Goal: Use online tool/utility: Utilize a website feature to perform a specific function

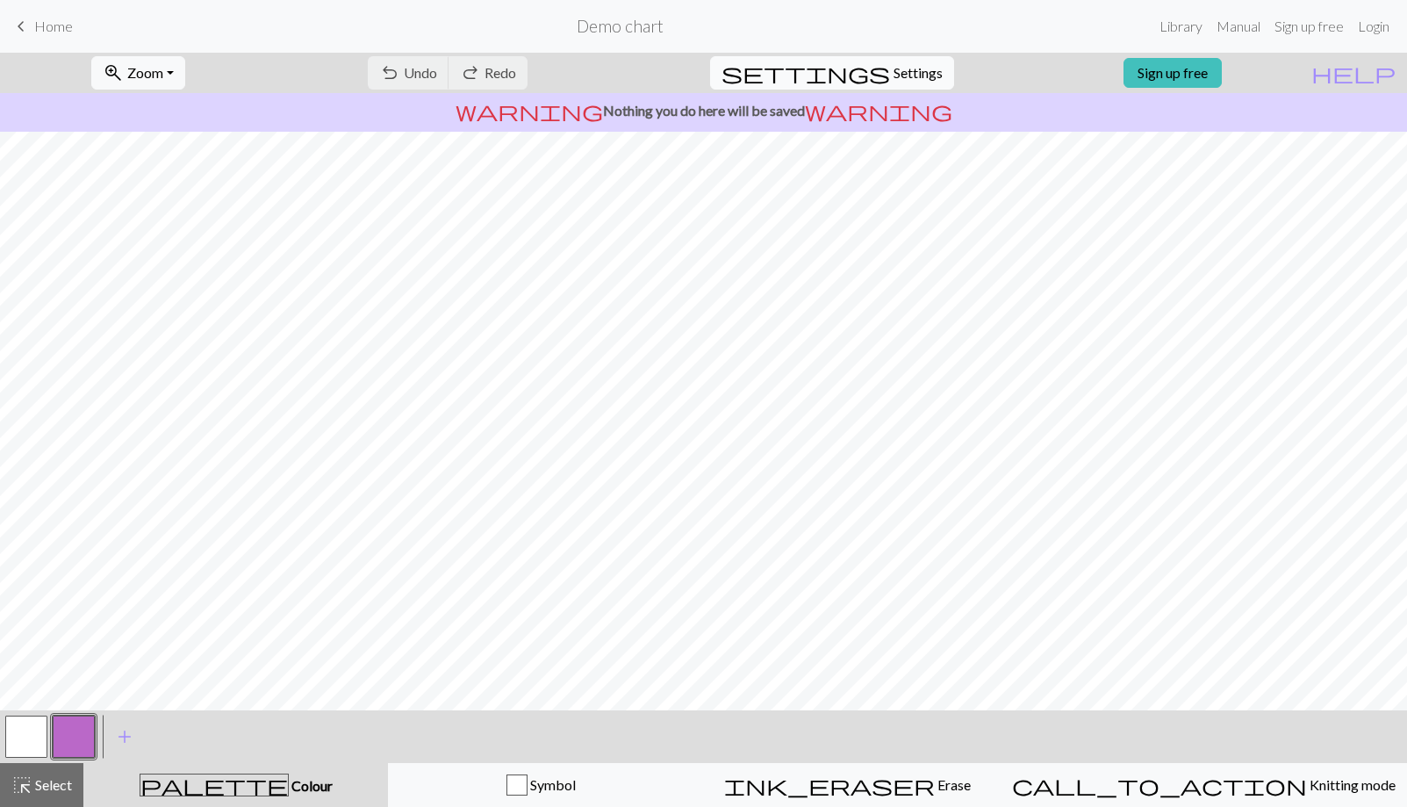
click at [895, 64] on span "Settings" at bounding box center [917, 72] width 49 height 21
select select "aran"
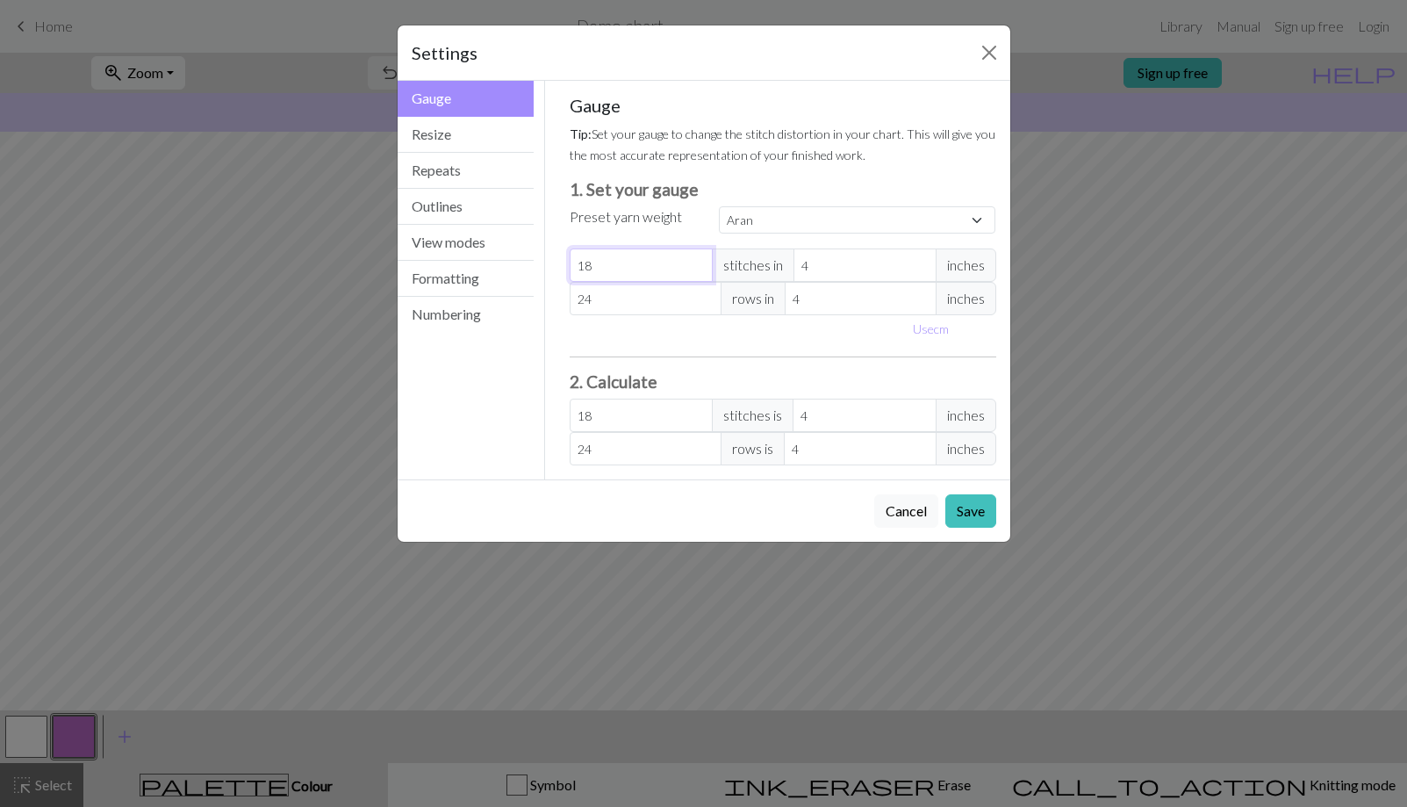
type input "17"
select select "custom"
type input "17"
click at [698, 270] on input "17" at bounding box center [641, 264] width 143 height 33
type input "23"
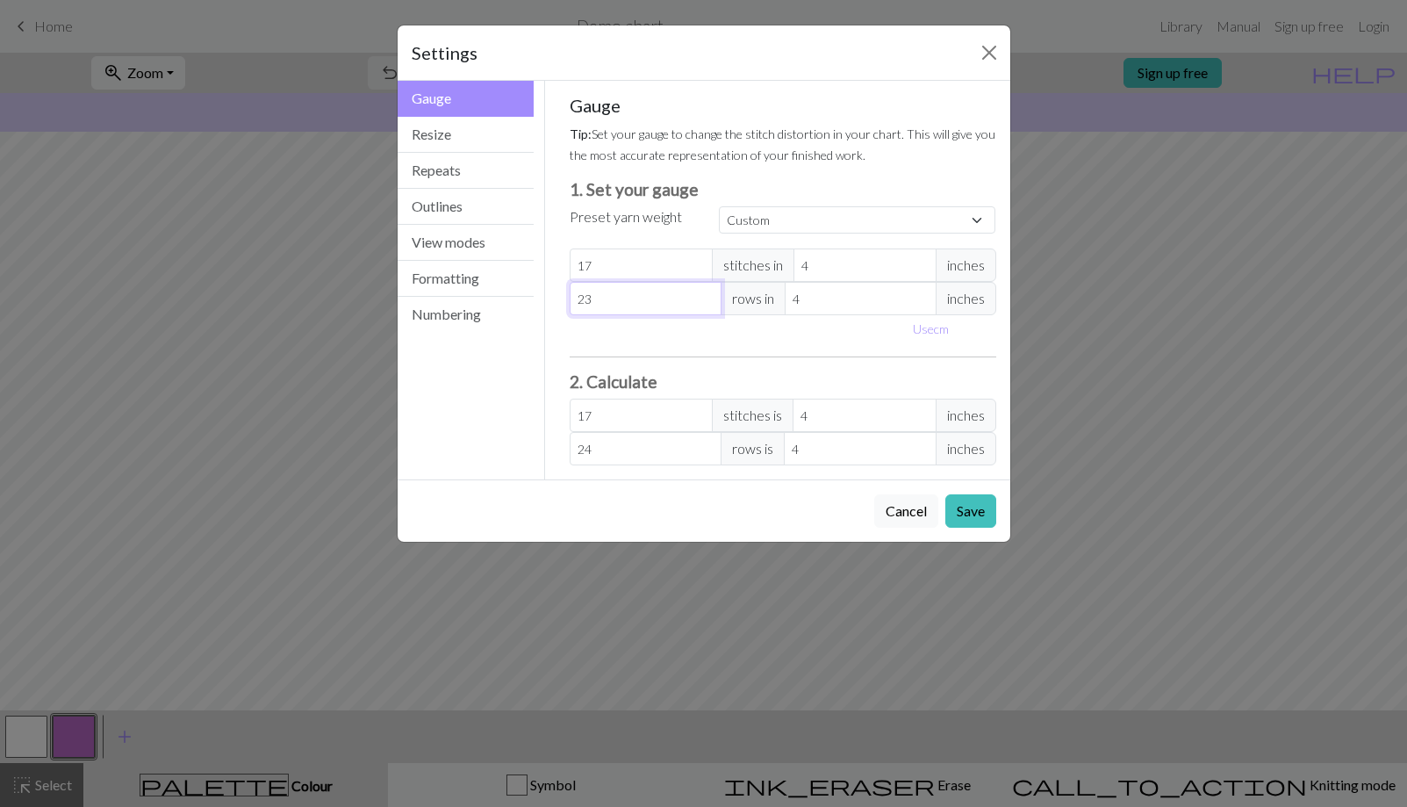
type input "23"
click at [709, 307] on input "23" at bounding box center [646, 298] width 152 height 33
type input "22"
click at [708, 306] on input "22" at bounding box center [646, 298] width 152 height 33
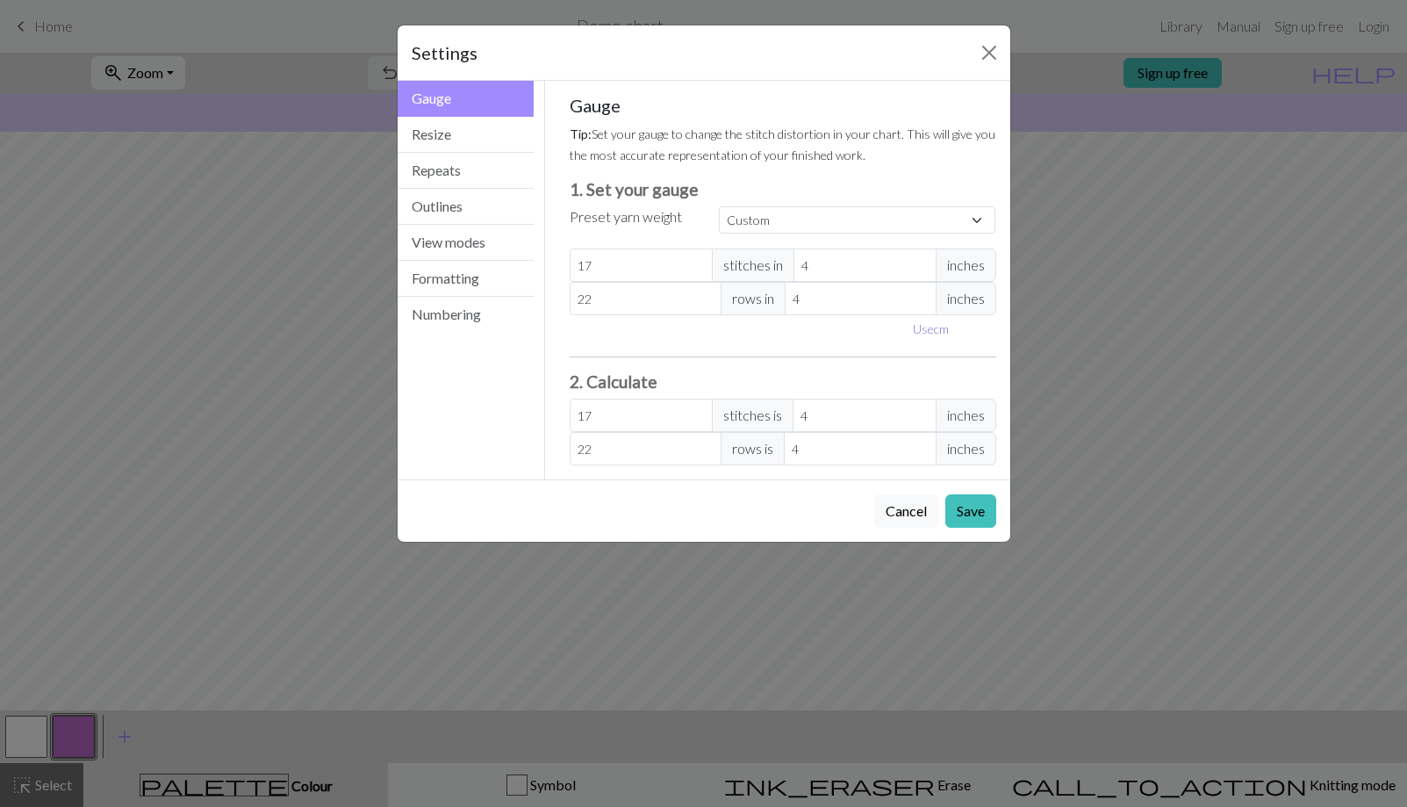
click at [931, 332] on button "Use cm" at bounding box center [931, 328] width 52 height 27
type input "10.16"
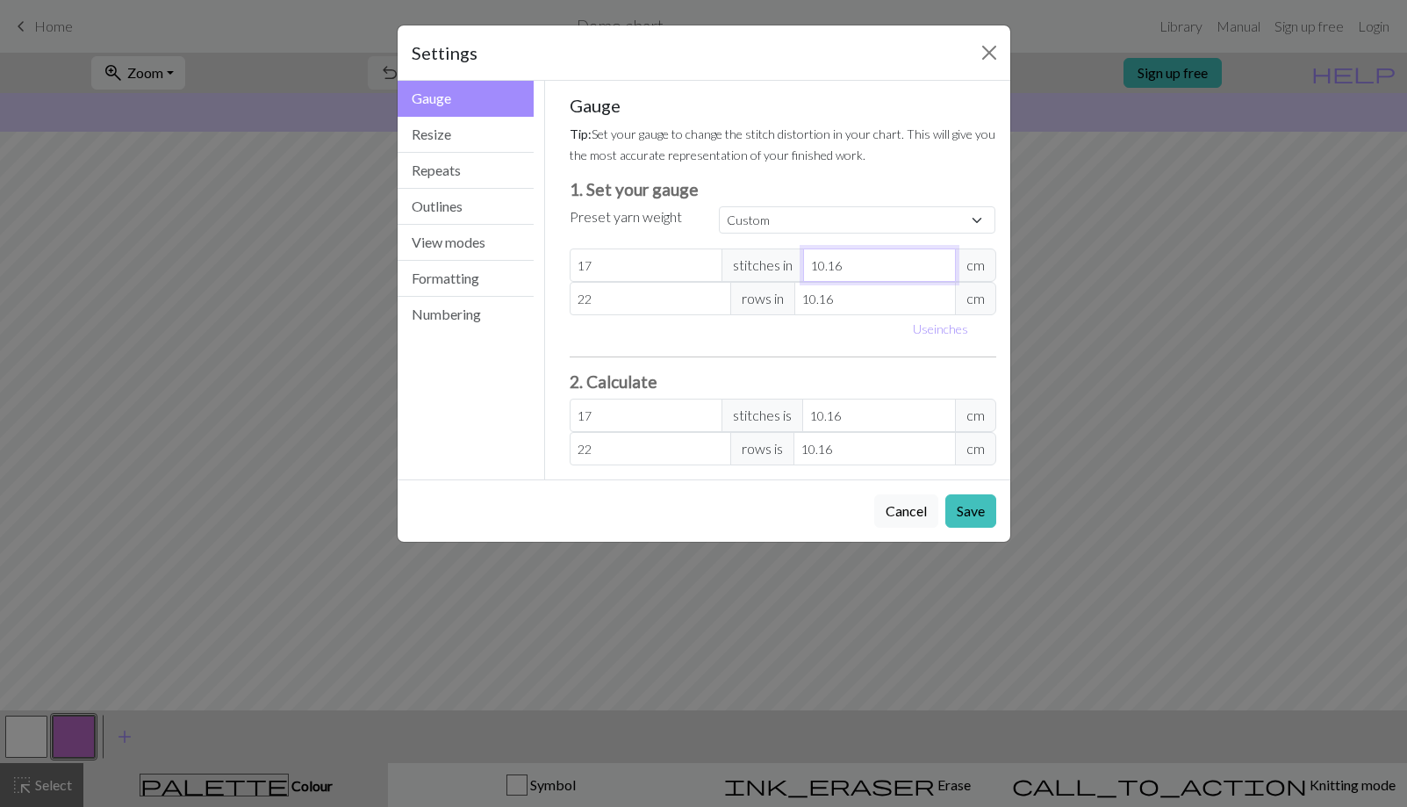
drag, startPoint x: 859, startPoint y: 272, endPoint x: 826, endPoint y: 267, distance: 33.8
click at [826, 267] on input "10.16" at bounding box center [879, 264] width 153 height 33
type input "10"
type input "17.27"
type input "10"
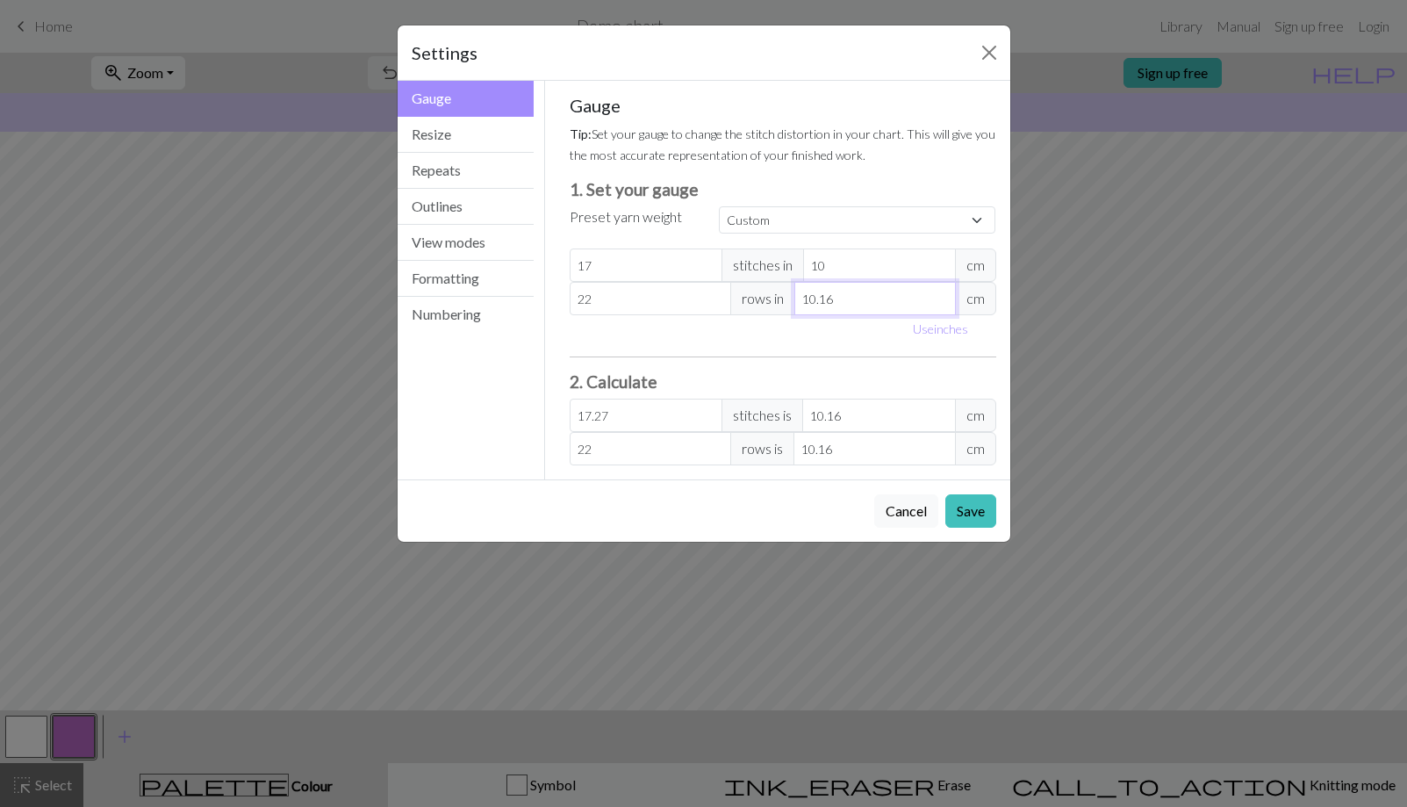
click at [836, 292] on input "10.16" at bounding box center [874, 298] width 161 height 33
type input "10.1"
type input "22.13"
type input "10"
type input "22.35"
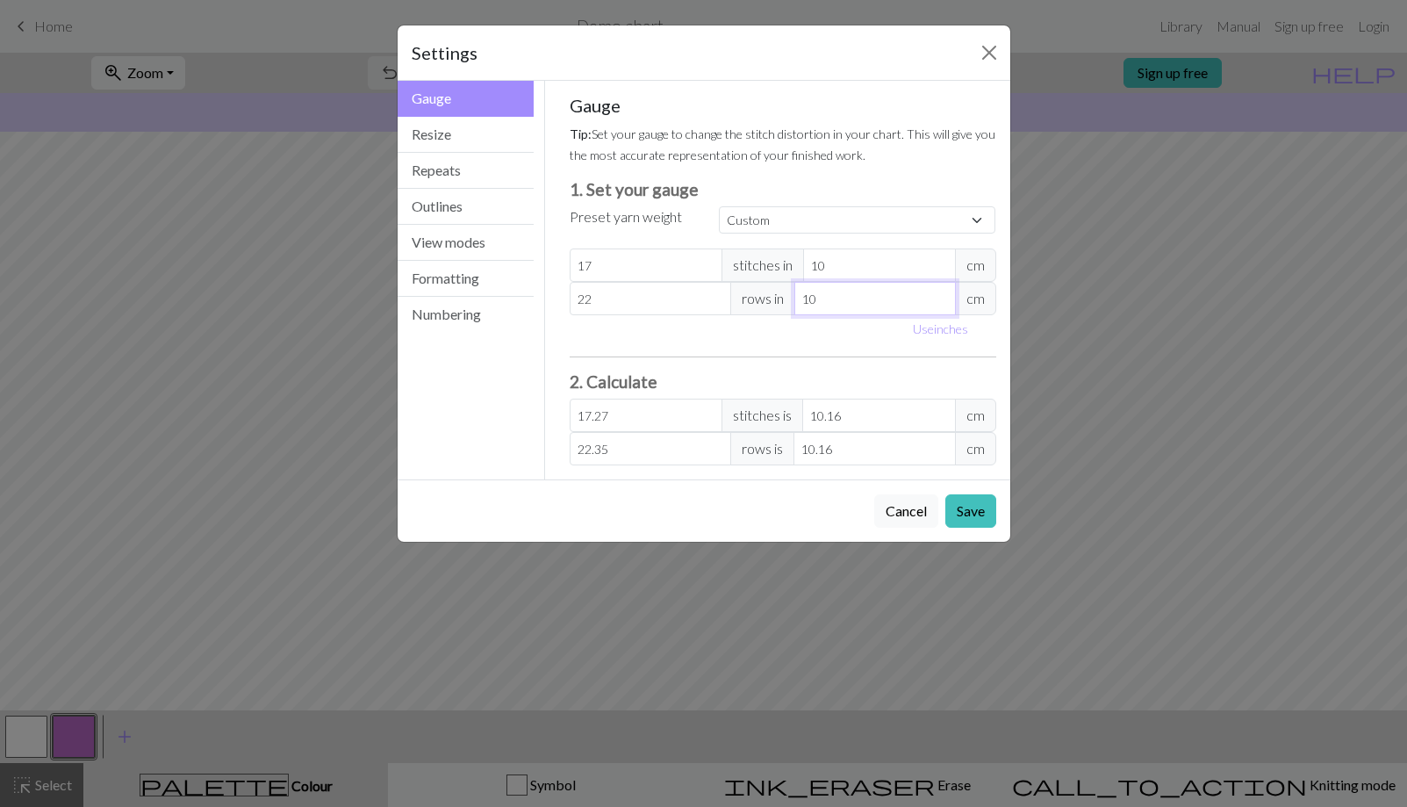
type input "10"
click at [779, 371] on h3 "2. Calculate" at bounding box center [783, 381] width 427 height 20
click at [854, 423] on input "10.16" at bounding box center [878, 414] width 153 height 33
type input "17.17"
type input "10.1"
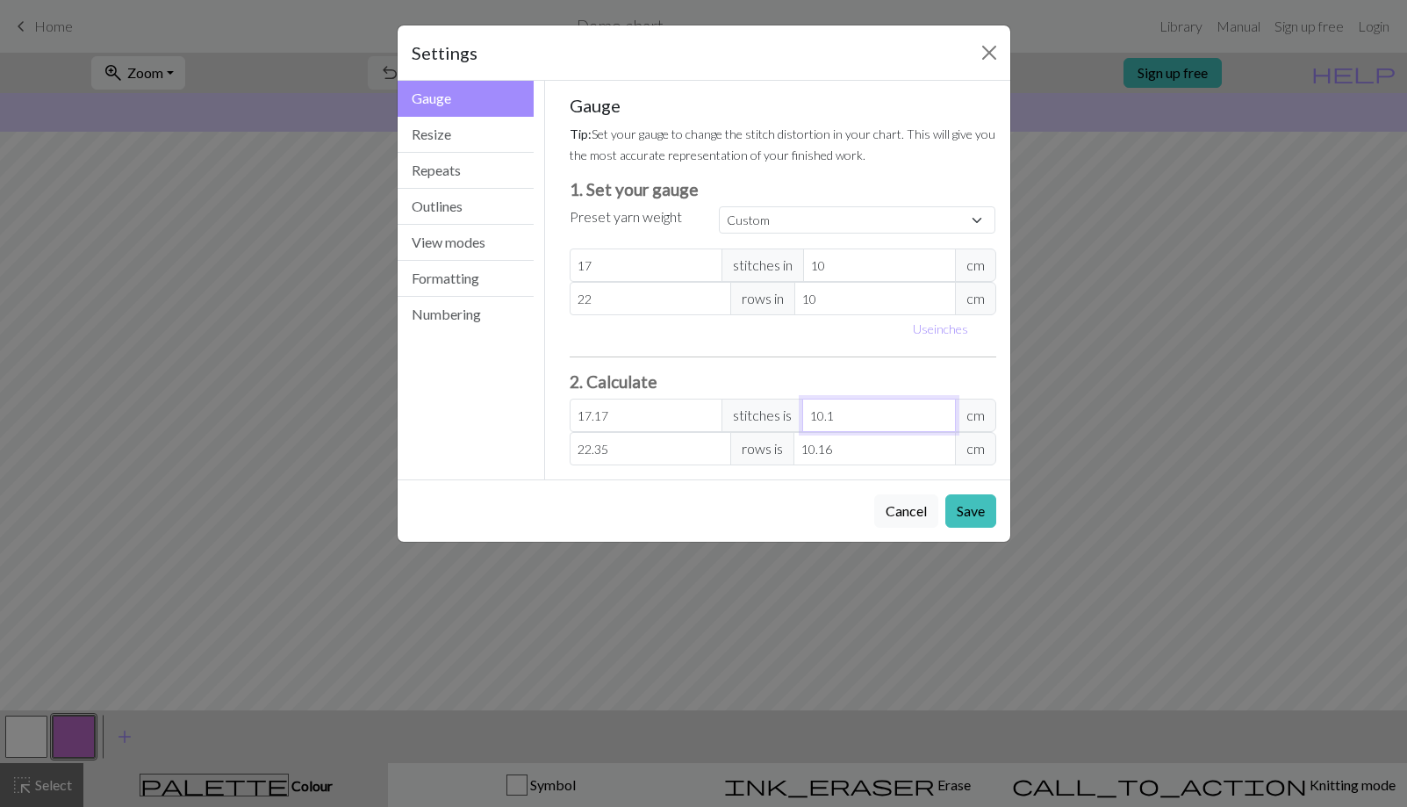
type input "17"
type input "10"
click at [862, 445] on input "10.16" at bounding box center [873, 448] width 161 height 33
type input "22.22"
type input "10.1"
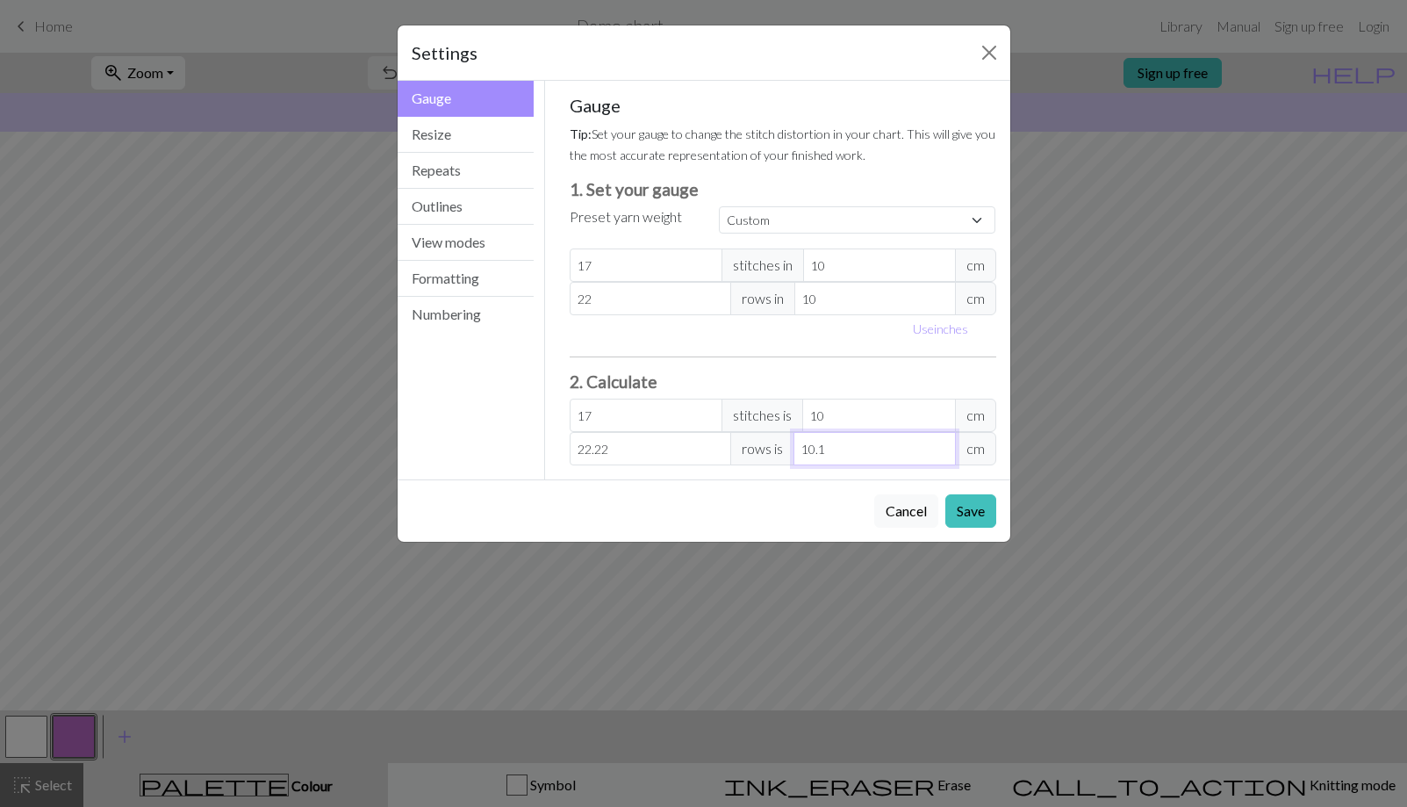
type input "22"
type input "10"
click at [446, 171] on button "Repeats" at bounding box center [466, 171] width 137 height 36
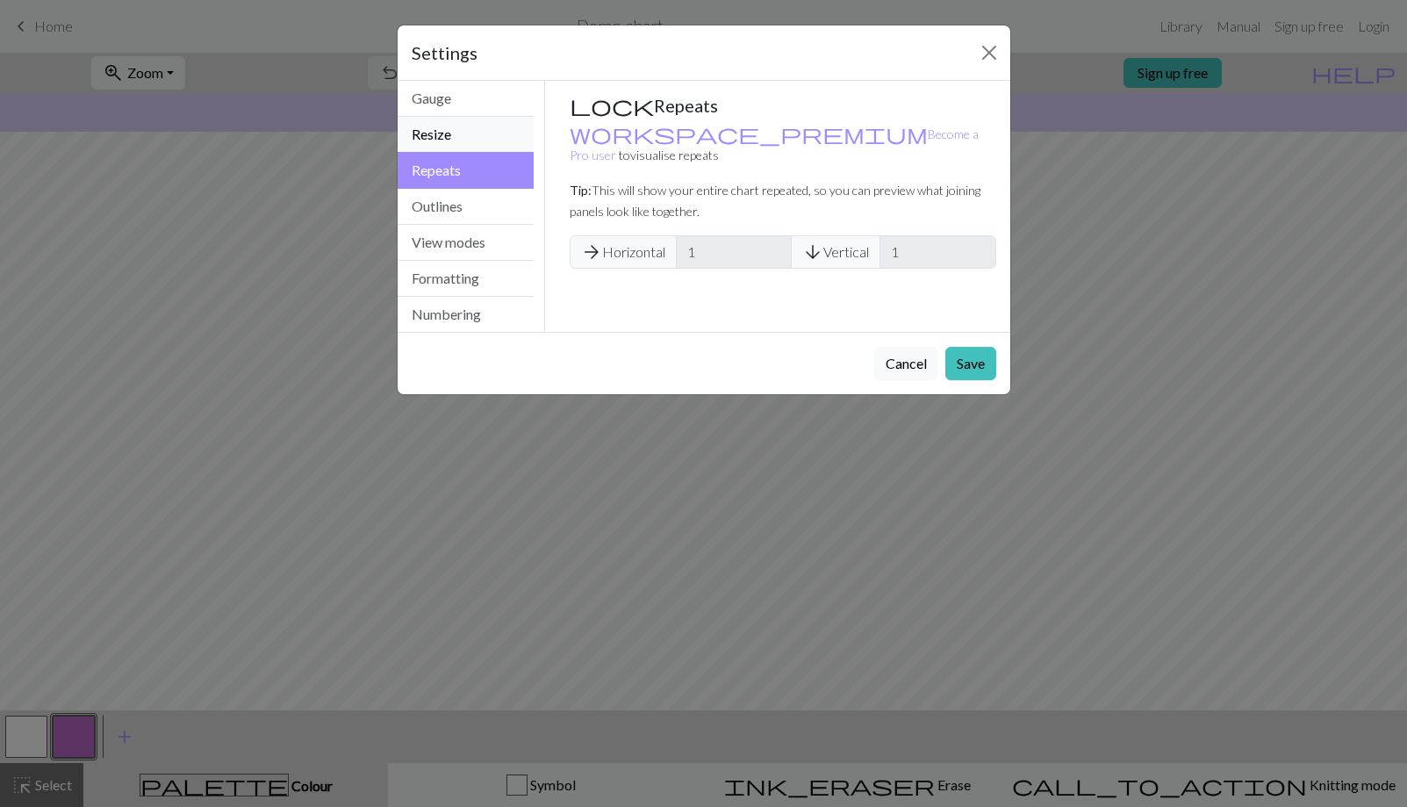
click at [454, 147] on button "Resize" at bounding box center [466, 135] width 137 height 36
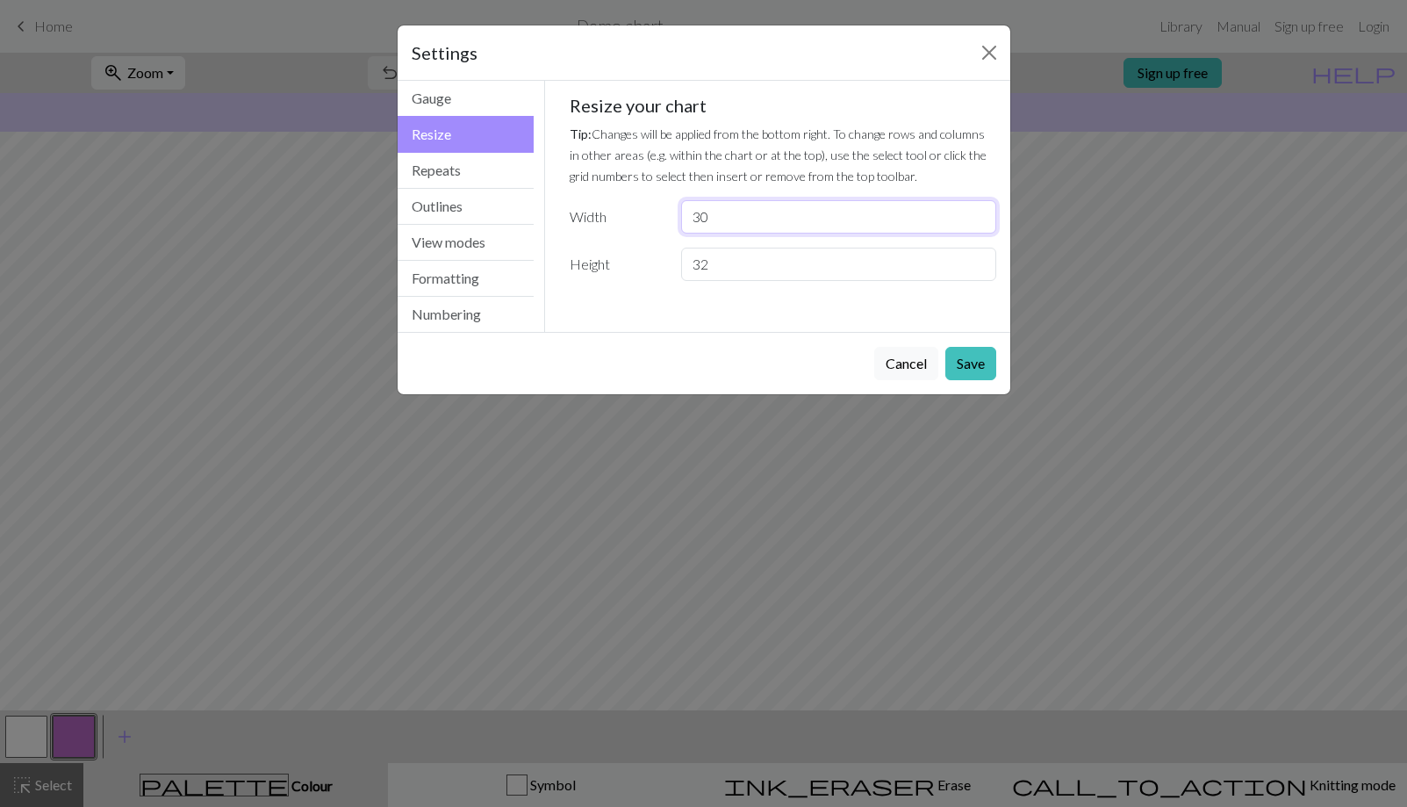
drag, startPoint x: 742, startPoint y: 219, endPoint x: 633, endPoint y: 219, distance: 109.7
click at [633, 219] on div "Width 30" at bounding box center [783, 216] width 448 height 33
type input "17"
drag, startPoint x: 719, startPoint y: 263, endPoint x: 621, endPoint y: 262, distance: 97.4
click at [621, 262] on div "Height 32" at bounding box center [783, 263] width 448 height 33
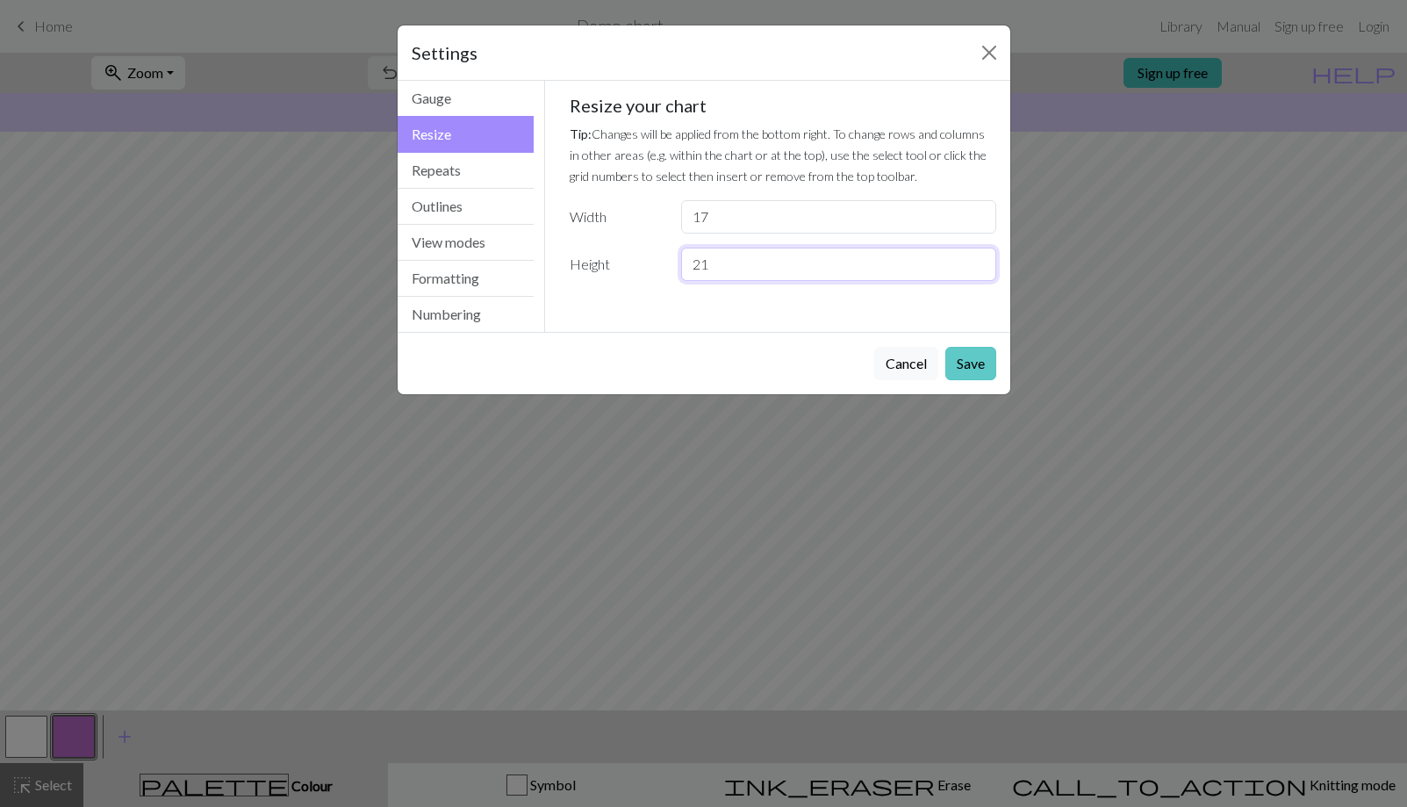
type input "21"
click at [979, 361] on button "Save" at bounding box center [970, 363] width 51 height 33
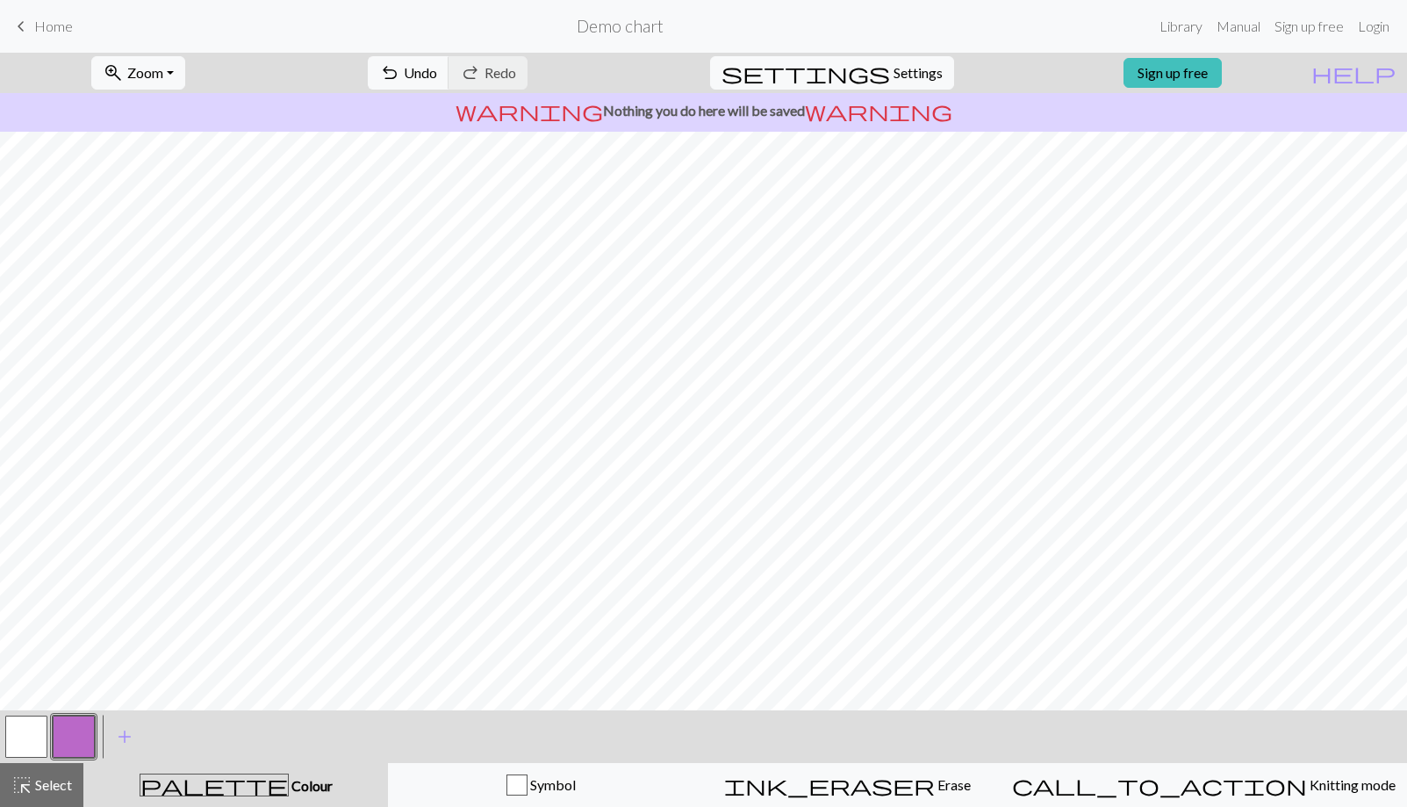
click at [75, 737] on button "button" at bounding box center [74, 736] width 42 height 42
click at [75, 737] on div "Edit colour Name CC1 Use advanced picker workspace_premium Become a Pro user to…" at bounding box center [703, 403] width 1407 height 807
click at [83, 735] on button "button" at bounding box center [74, 736] width 42 height 42
click at [83, 735] on div "Edit colour Name CC1 Use advanced picker workspace_premium Become a Pro user to…" at bounding box center [703, 403] width 1407 height 807
click at [125, 730] on span "add" at bounding box center [124, 736] width 21 height 25
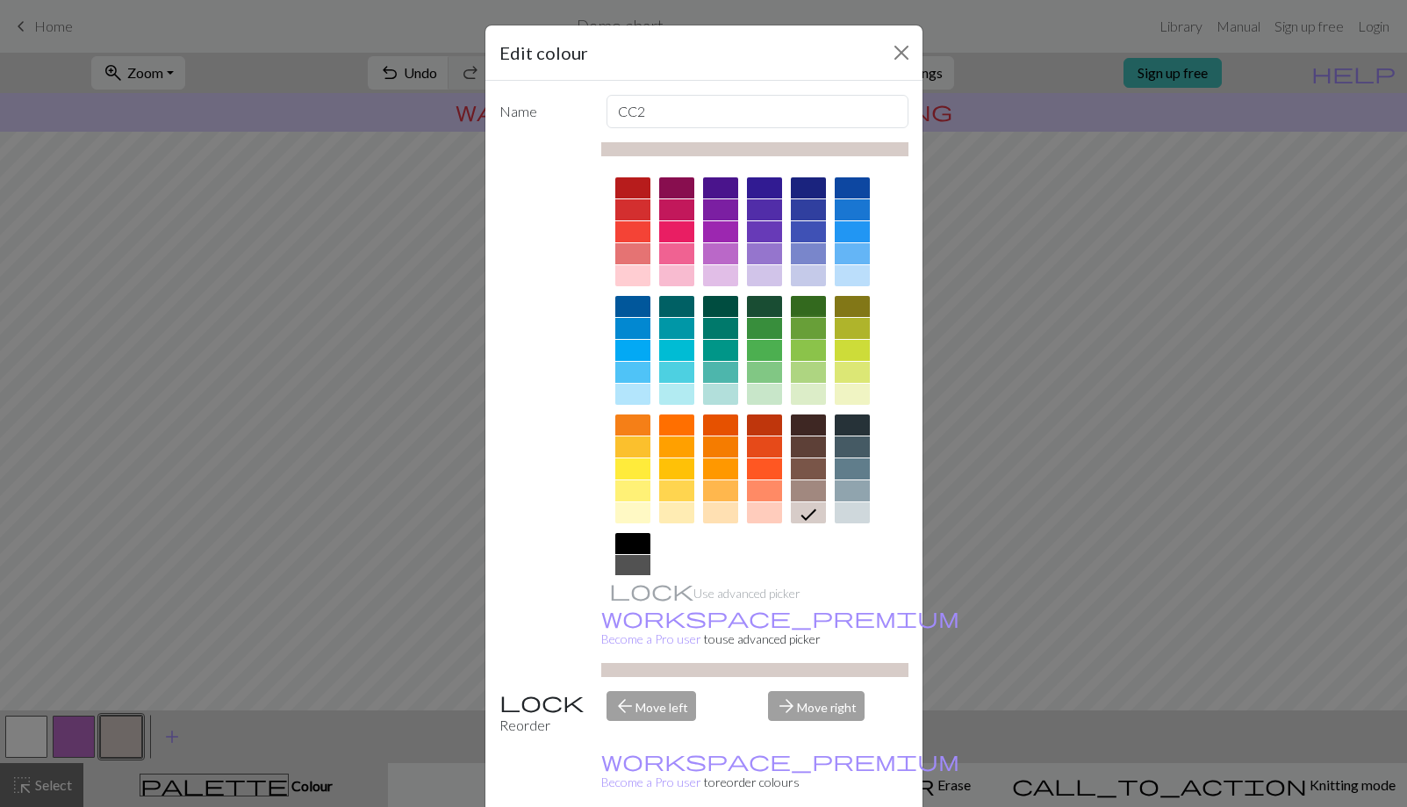
click at [807, 325] on div at bounding box center [808, 328] width 35 height 21
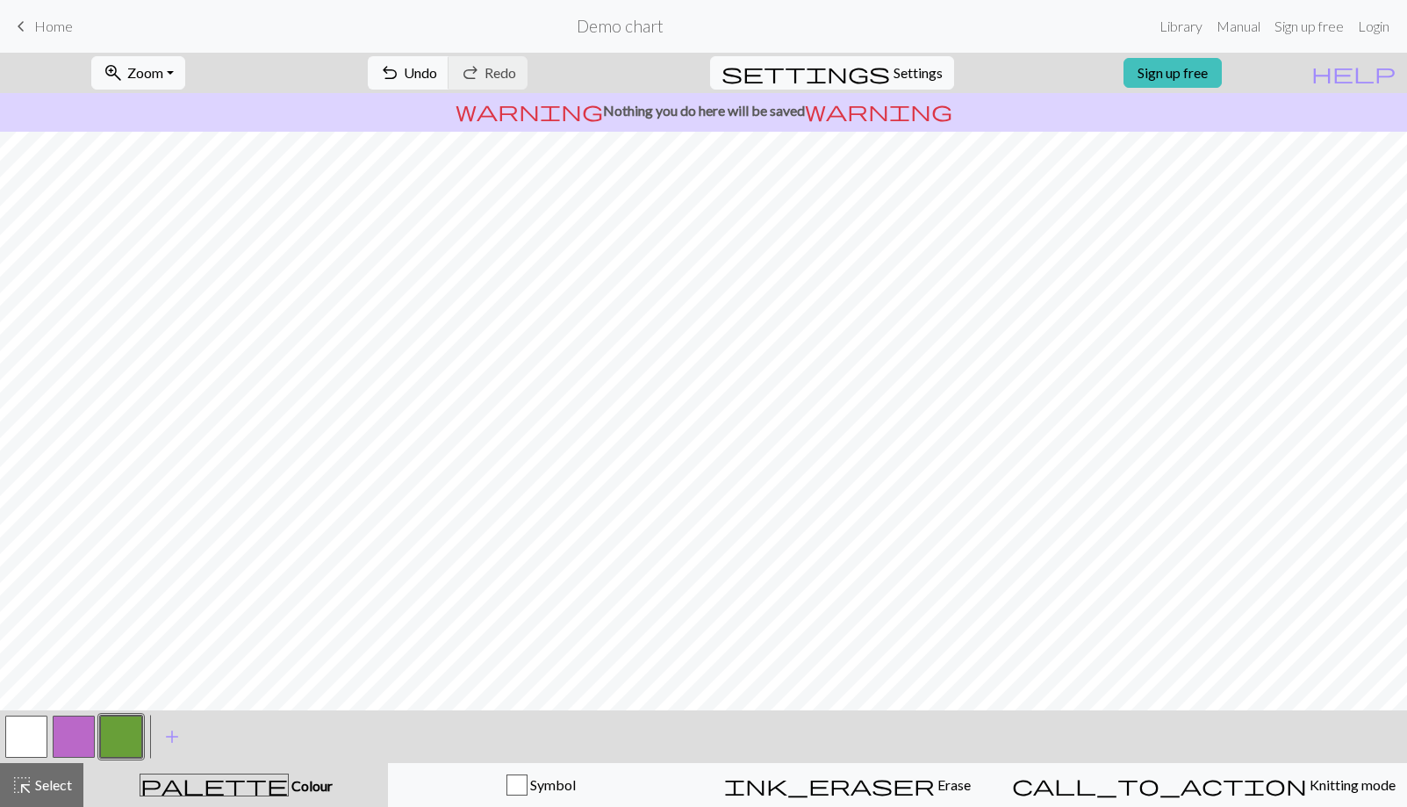
click at [77, 738] on button "button" at bounding box center [74, 736] width 42 height 42
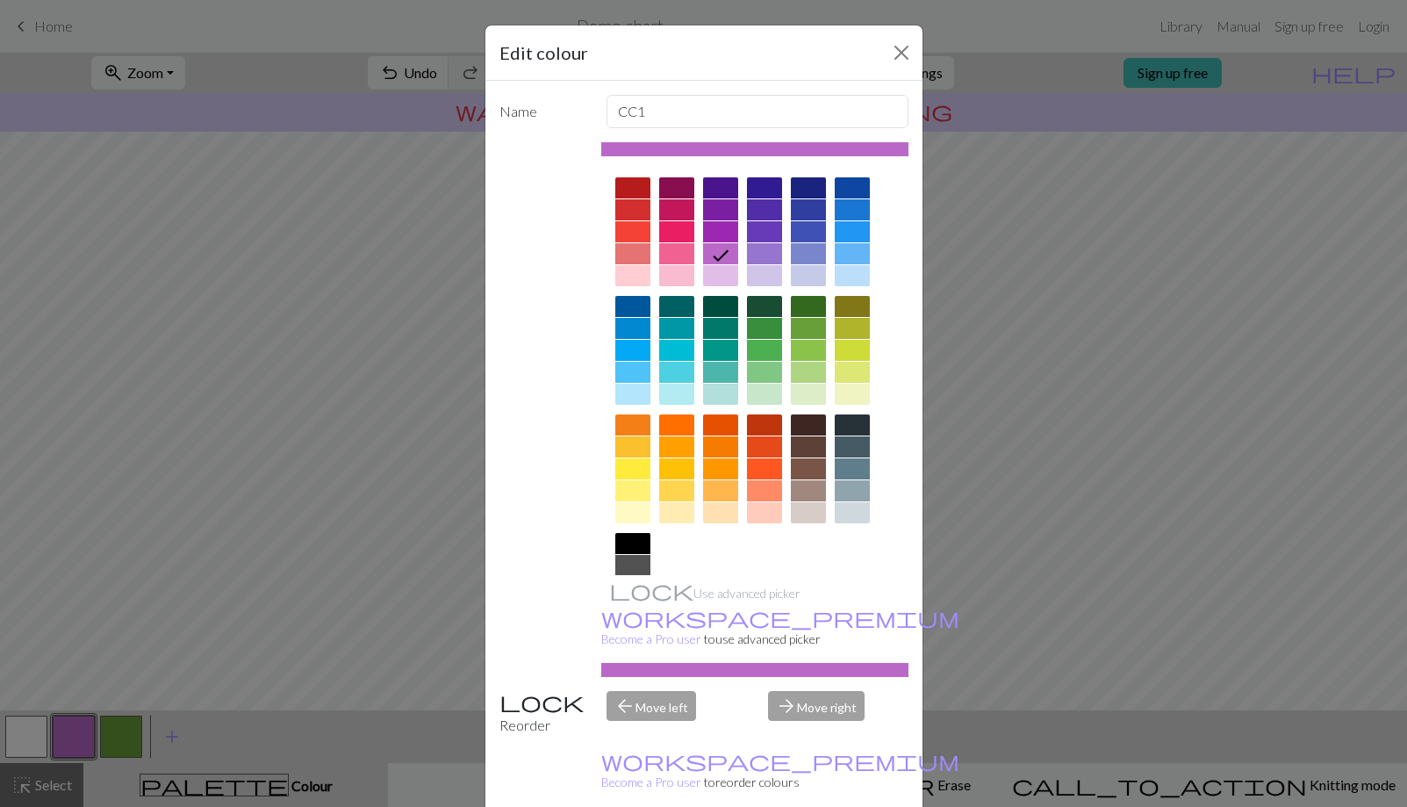
click at [635, 229] on div at bounding box center [632, 231] width 35 height 21
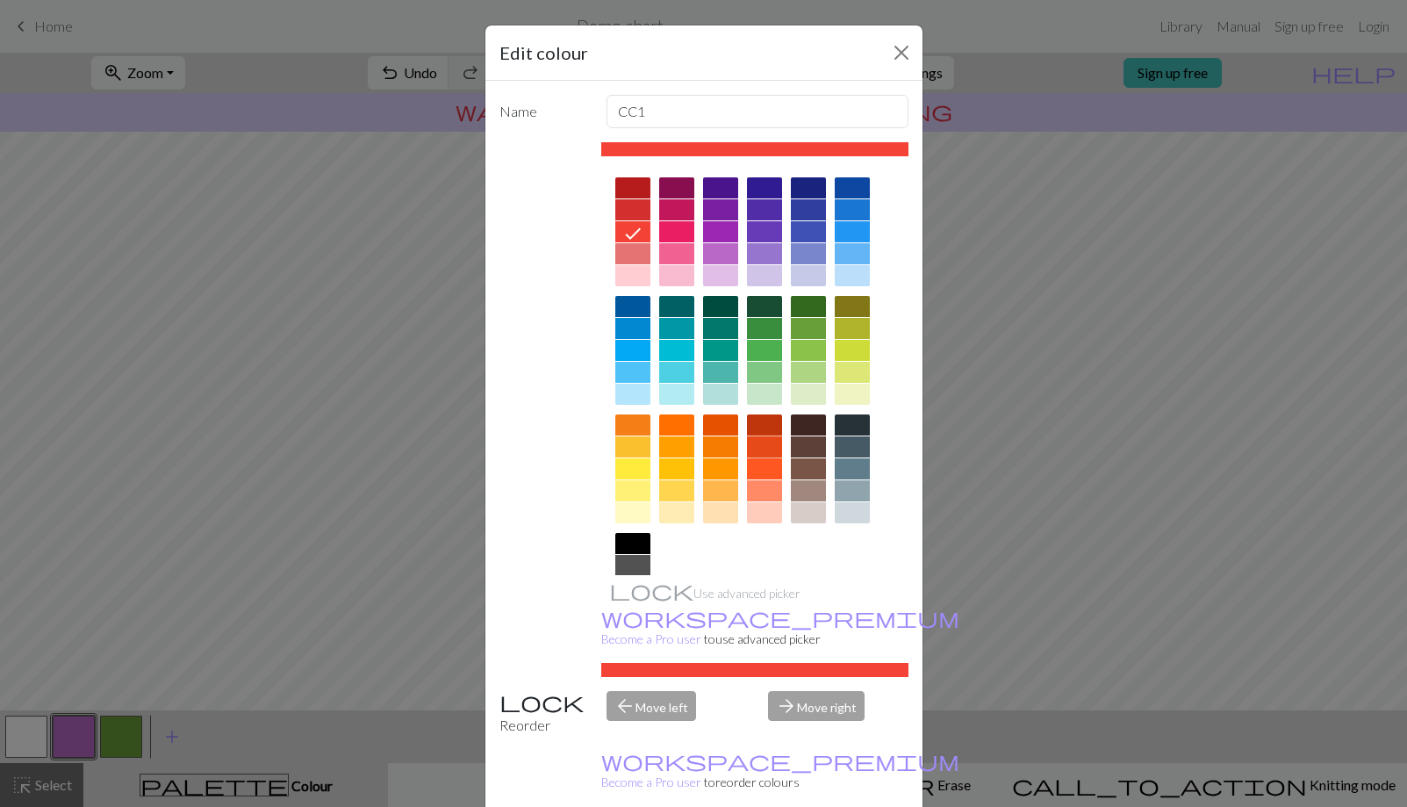
click at [766, 446] on div at bounding box center [764, 446] width 35 height 21
click at [635, 226] on div at bounding box center [632, 231] width 35 height 21
click at [763, 438] on div at bounding box center [764, 446] width 35 height 21
click at [764, 423] on div at bounding box center [764, 424] width 35 height 21
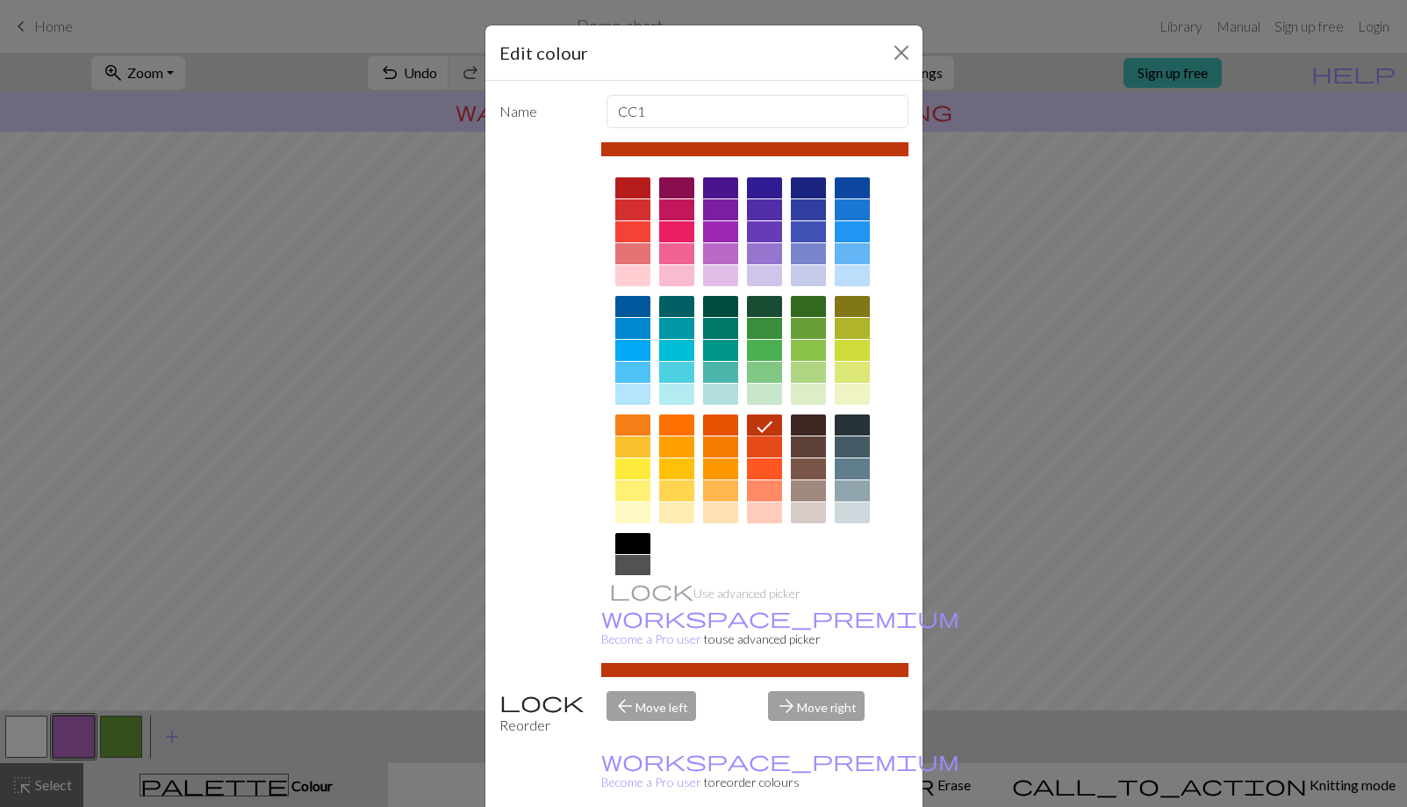
click at [766, 476] on div at bounding box center [764, 468] width 35 height 21
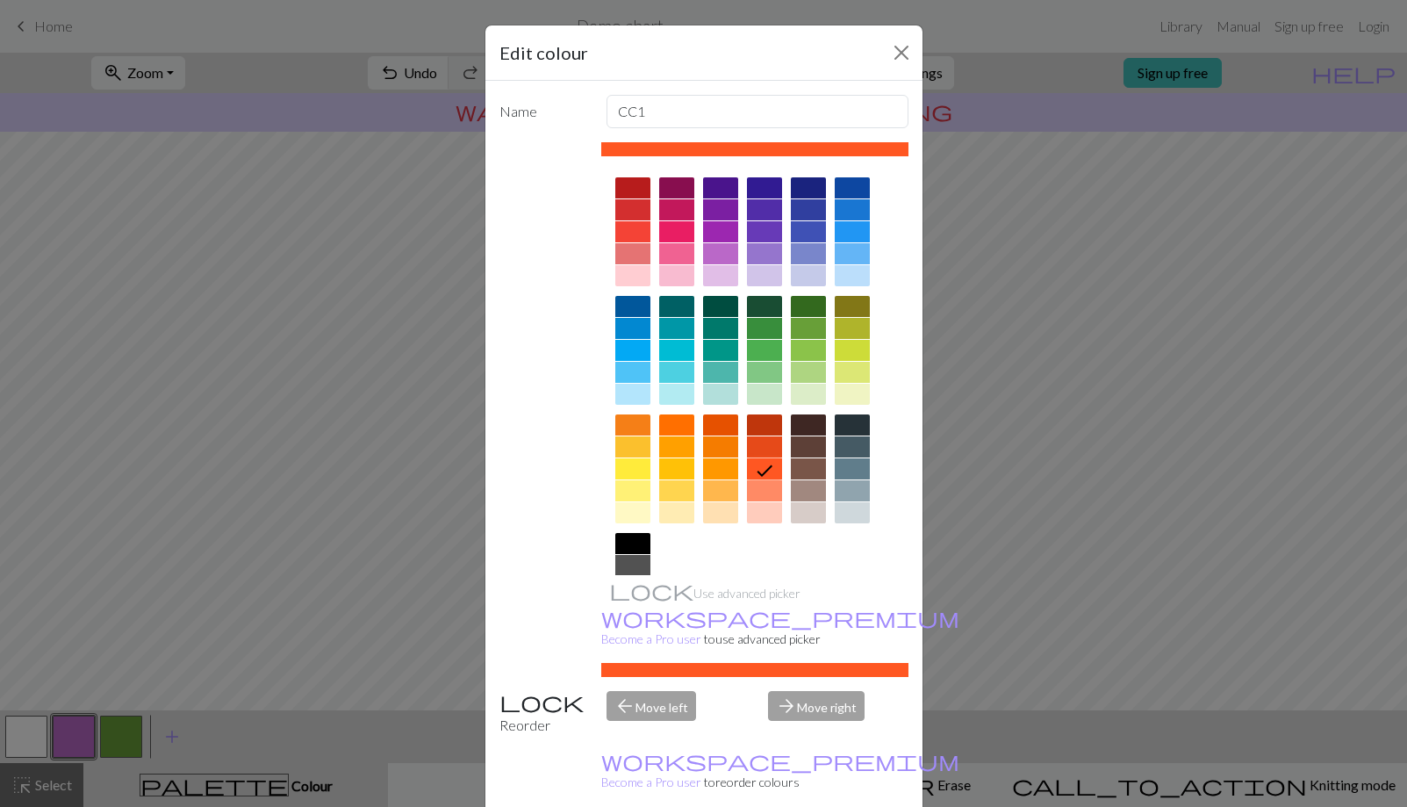
click at [636, 226] on div at bounding box center [632, 231] width 35 height 21
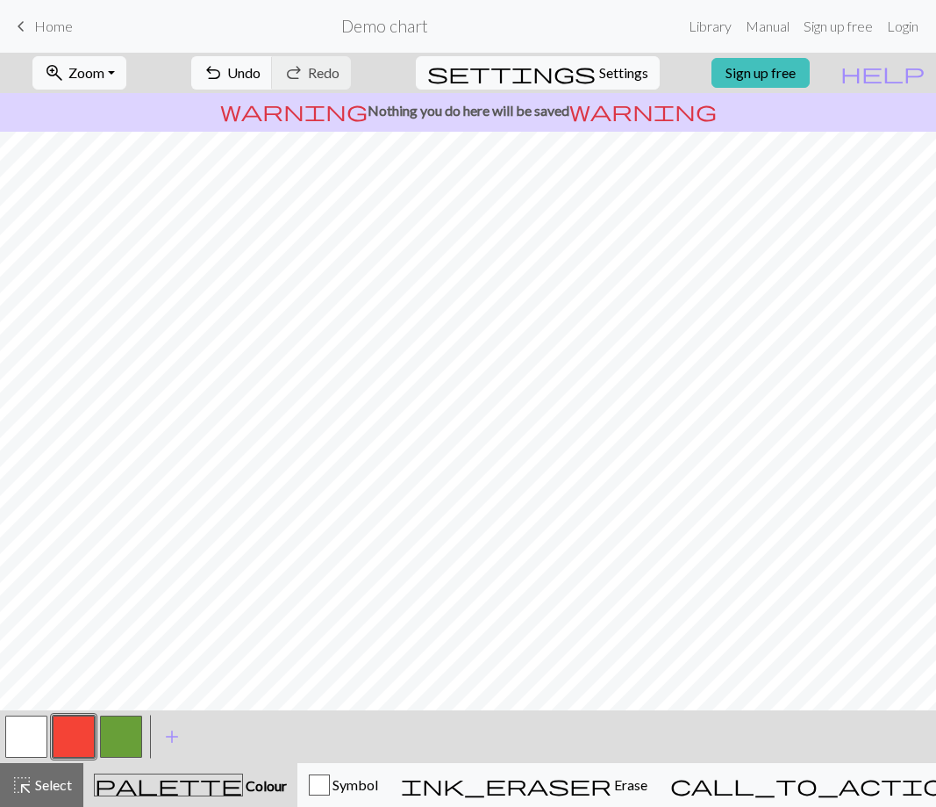
click at [118, 743] on button "button" at bounding box center [121, 736] width 42 height 42
click at [37, 737] on button "button" at bounding box center [26, 736] width 42 height 42
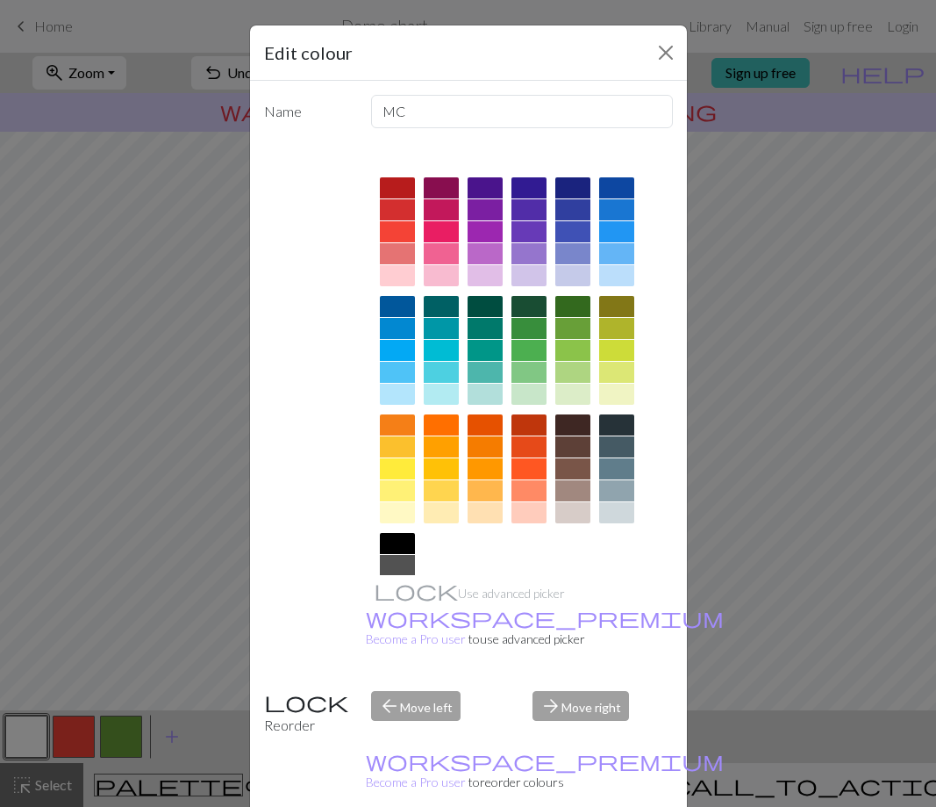
click at [397, 543] on div at bounding box center [397, 543] width 35 height 21
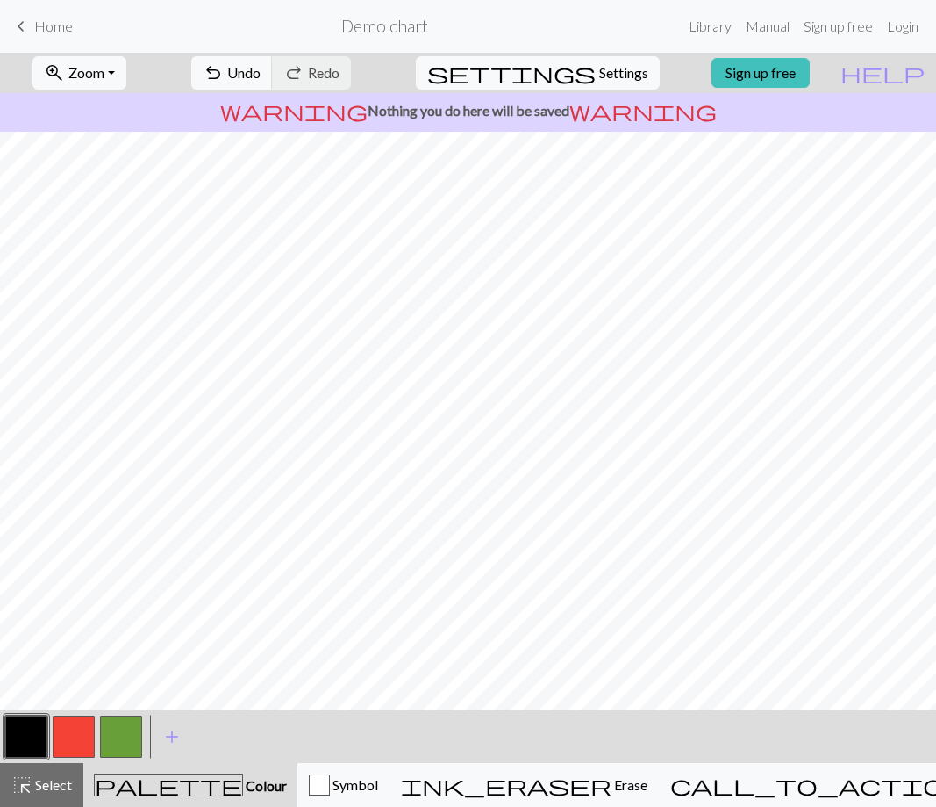
click at [75, 732] on button "button" at bounding box center [74, 736] width 42 height 42
click at [30, 733] on button "button" at bounding box center [26, 736] width 42 height 42
click at [125, 728] on button "button" at bounding box center [121, 736] width 42 height 42
click at [84, 735] on button "button" at bounding box center [74, 736] width 42 height 42
click at [32, 740] on button "button" at bounding box center [26, 736] width 42 height 42
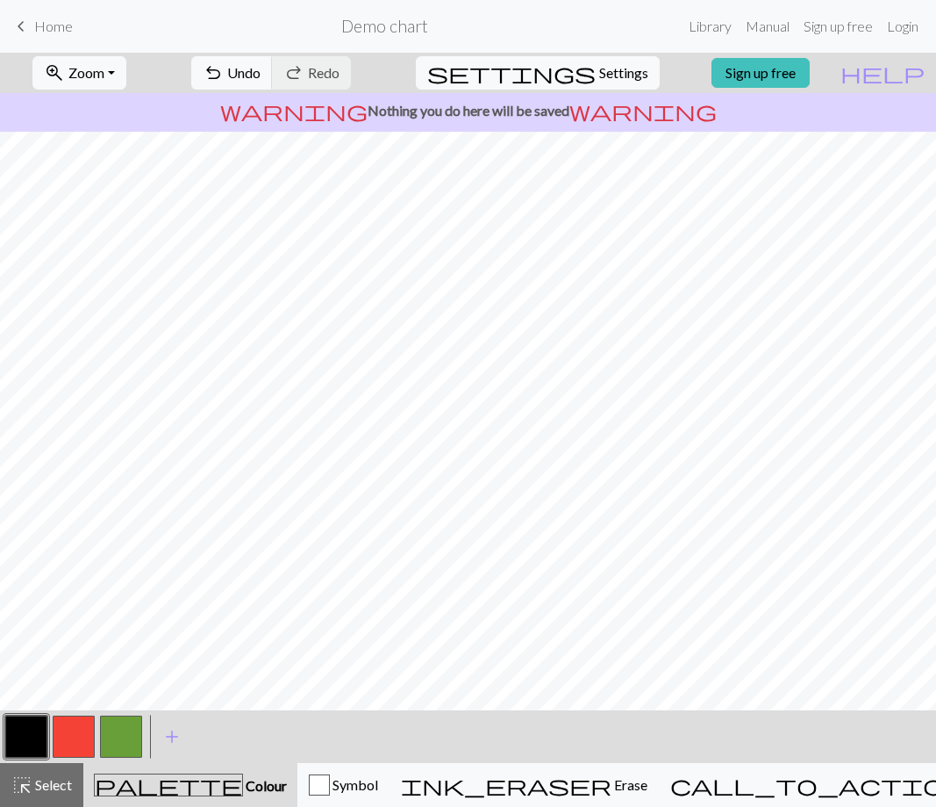
click at [75, 746] on button "button" at bounding box center [74, 736] width 42 height 42
click at [36, 740] on button "button" at bounding box center [26, 736] width 42 height 42
click at [68, 736] on button "button" at bounding box center [74, 736] width 42 height 42
click at [130, 734] on button "button" at bounding box center [121, 736] width 42 height 42
click at [38, 743] on button "button" at bounding box center [26, 736] width 42 height 42
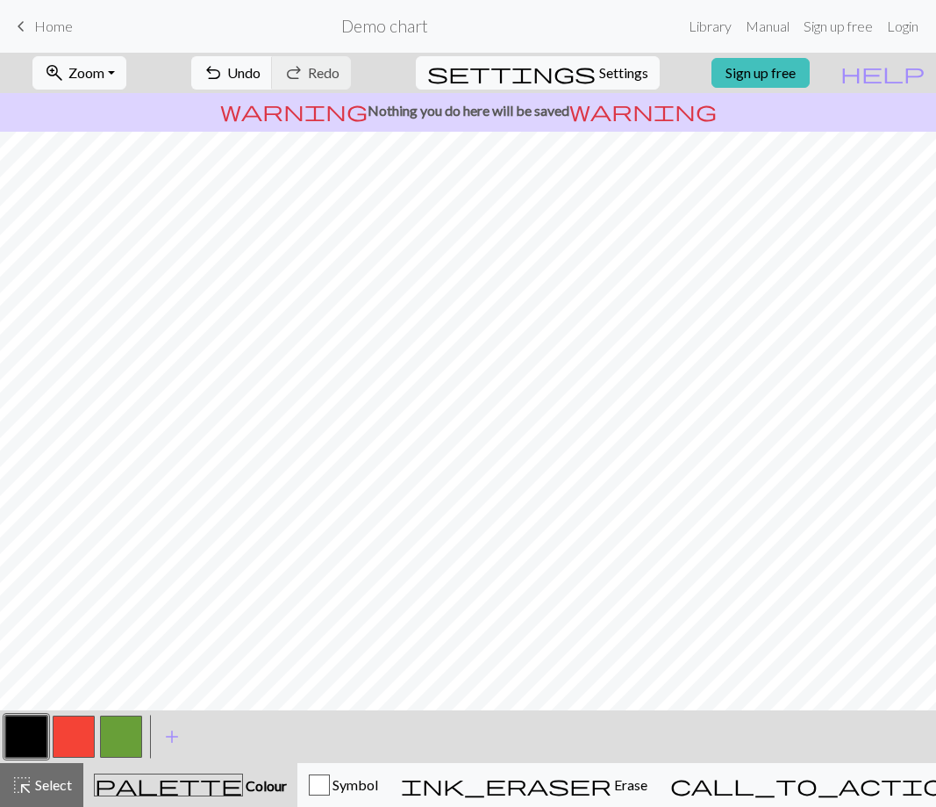
click at [115, 743] on button "button" at bounding box center [121, 736] width 42 height 42
click at [18, 745] on button "button" at bounding box center [26, 736] width 42 height 42
click at [119, 737] on button "button" at bounding box center [121, 736] width 42 height 42
click at [73, 728] on button "button" at bounding box center [74, 736] width 42 height 42
click at [32, 742] on button "button" at bounding box center [26, 736] width 42 height 42
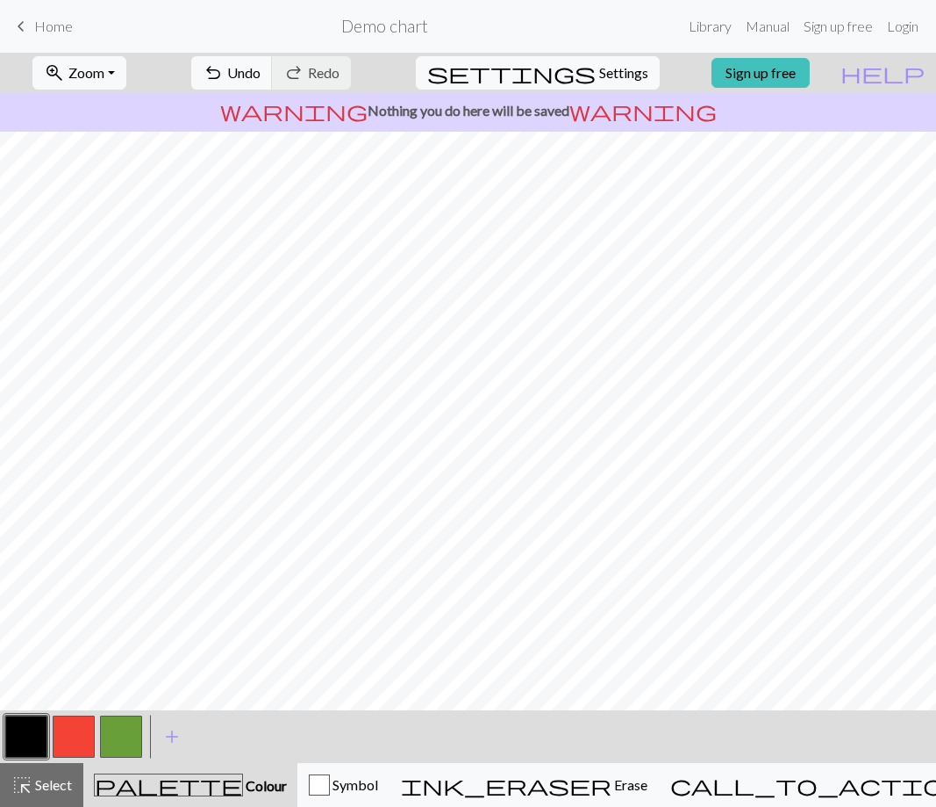
click at [106, 735] on button "button" at bounding box center [121, 736] width 42 height 42
click at [80, 730] on button "button" at bounding box center [74, 736] width 42 height 42
click at [122, 735] on button "button" at bounding box center [121, 736] width 42 height 42
click at [18, 738] on button "button" at bounding box center [26, 736] width 42 height 42
click at [80, 742] on button "button" at bounding box center [74, 736] width 42 height 42
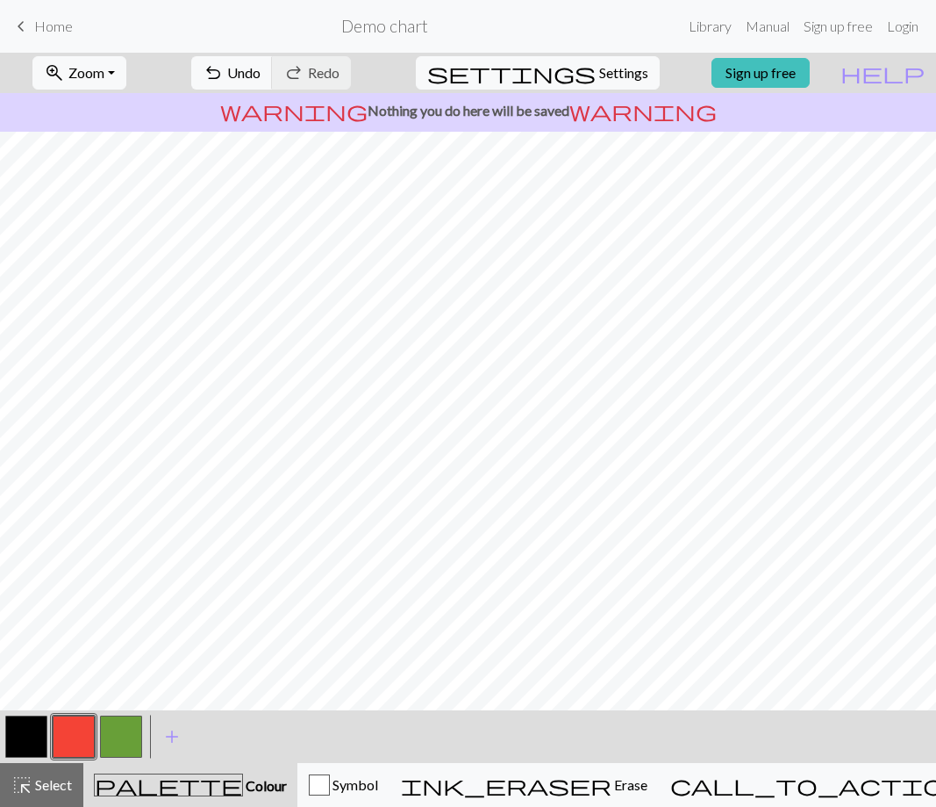
click at [33, 739] on button "button" at bounding box center [26, 736] width 42 height 42
click at [599, 70] on span "Settings" at bounding box center [623, 72] width 49 height 21
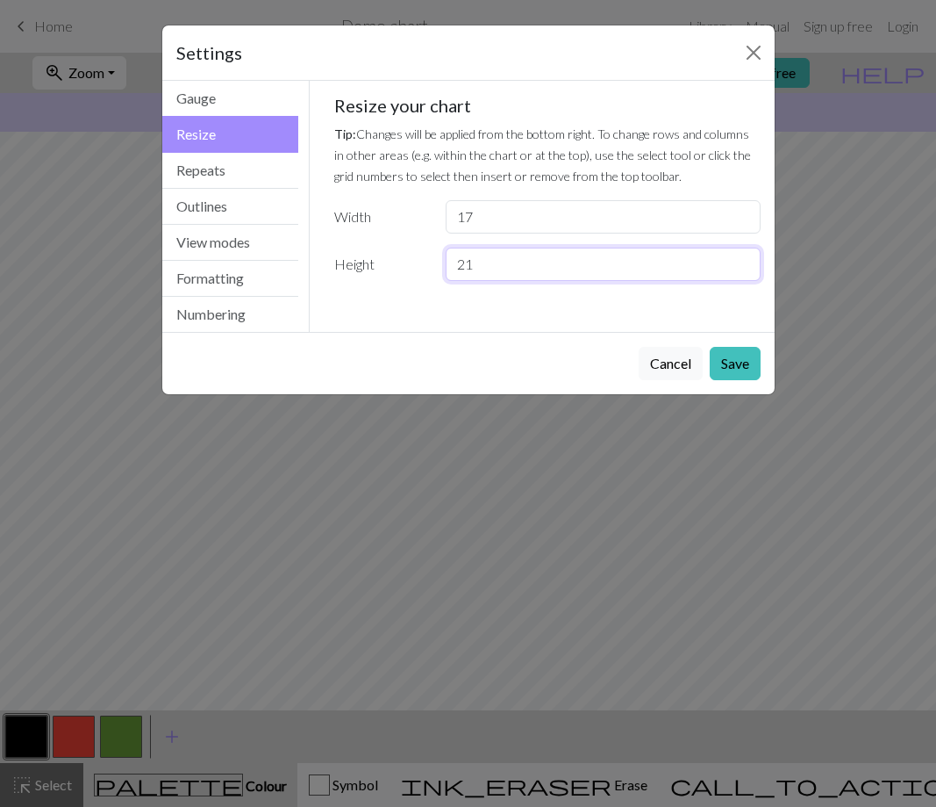
type input "22"
click at [743, 259] on input "22" at bounding box center [603, 263] width 314 height 33
click at [735, 356] on button "Save" at bounding box center [735, 363] width 51 height 33
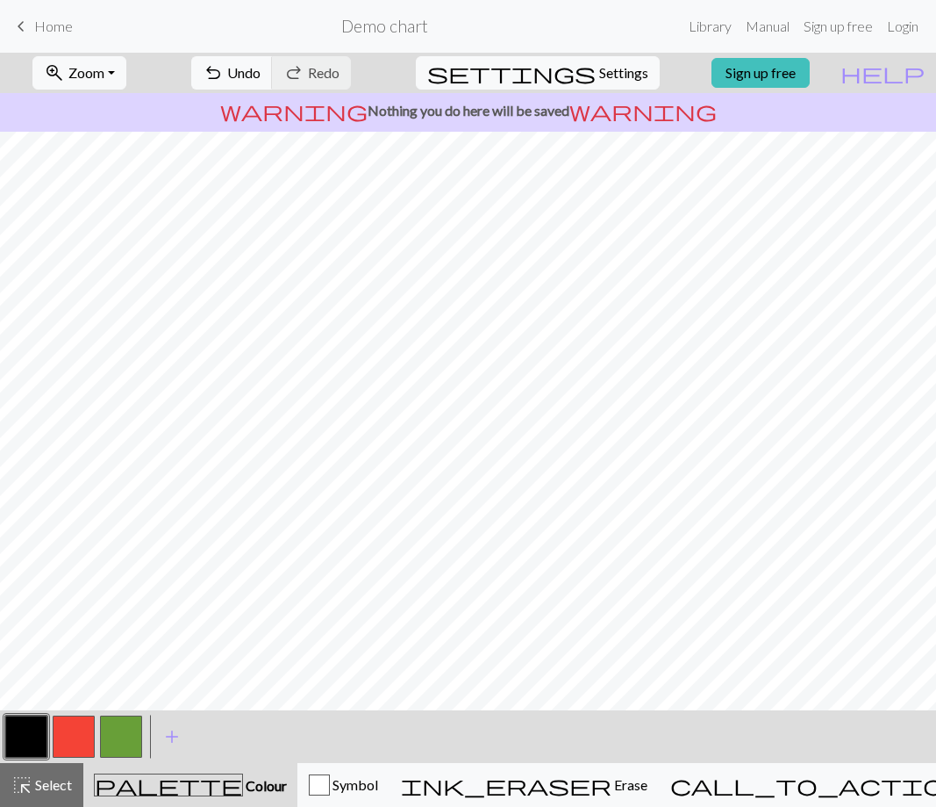
click at [126, 733] on button "button" at bounding box center [121, 736] width 42 height 42
click at [28, 730] on button "button" at bounding box center [26, 736] width 42 height 42
click at [68, 739] on button "button" at bounding box center [74, 736] width 42 height 42
click at [42, 721] on button "button" at bounding box center [26, 736] width 42 height 42
click at [71, 731] on button "button" at bounding box center [74, 736] width 42 height 42
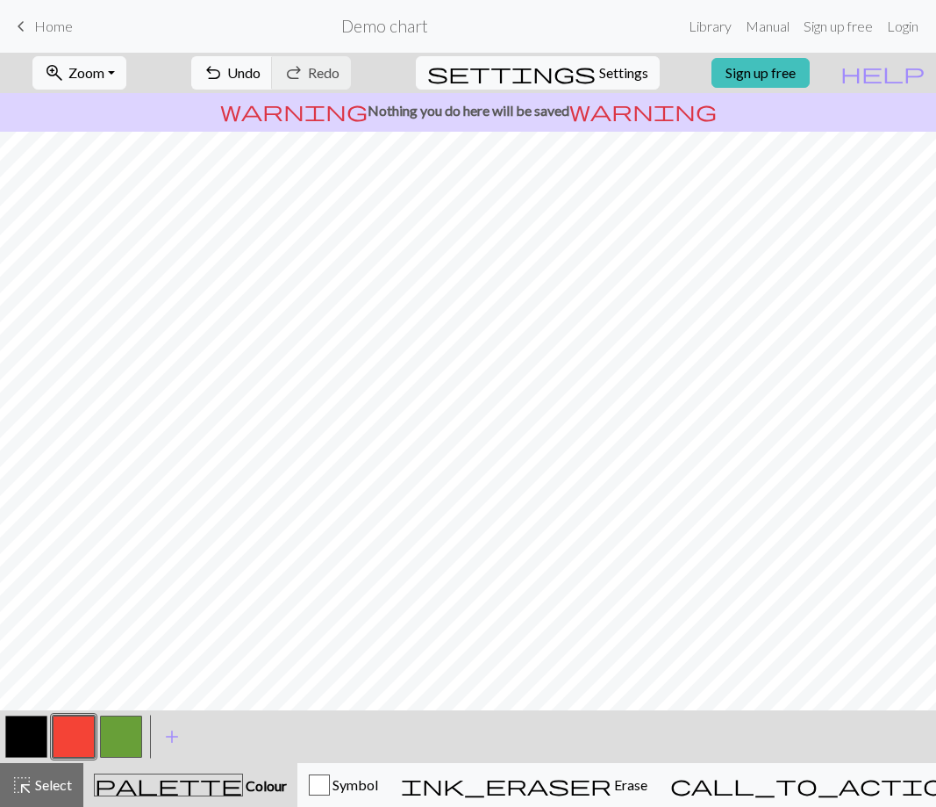
click at [27, 743] on button "button" at bounding box center [26, 736] width 42 height 42
click at [71, 744] on button "button" at bounding box center [74, 736] width 42 height 42
click at [37, 725] on button "button" at bounding box center [26, 736] width 42 height 42
click at [73, 732] on button "button" at bounding box center [74, 736] width 42 height 42
click at [41, 721] on button "button" at bounding box center [26, 736] width 42 height 42
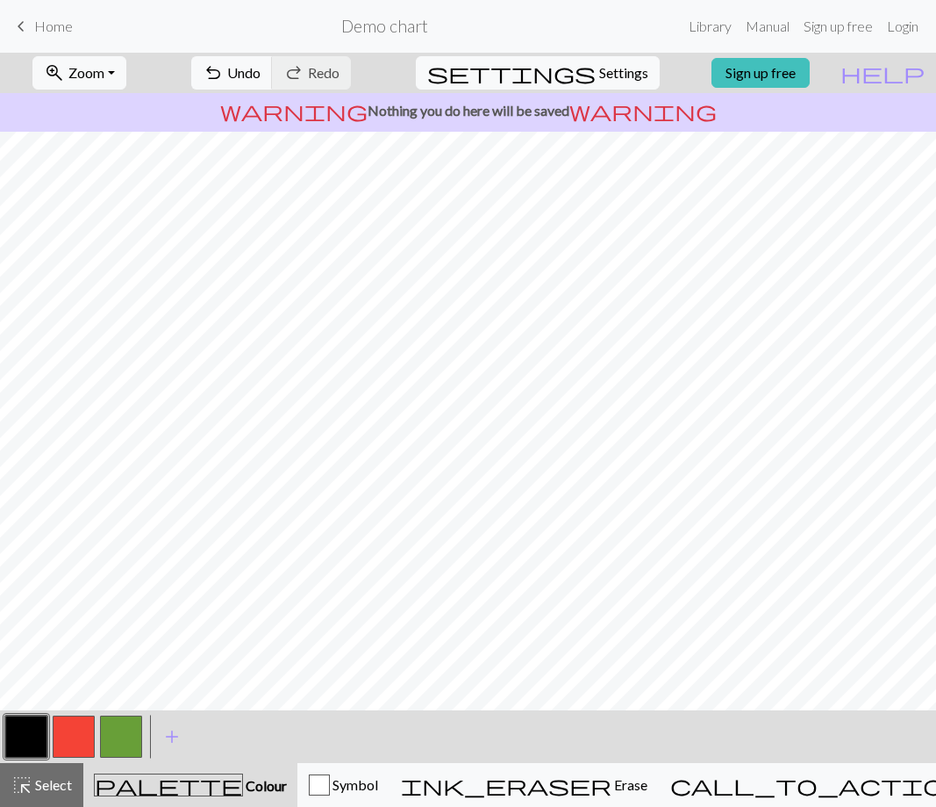
click at [73, 735] on button "button" at bounding box center [74, 736] width 42 height 42
